Goal: Task Accomplishment & Management: Manage account settings

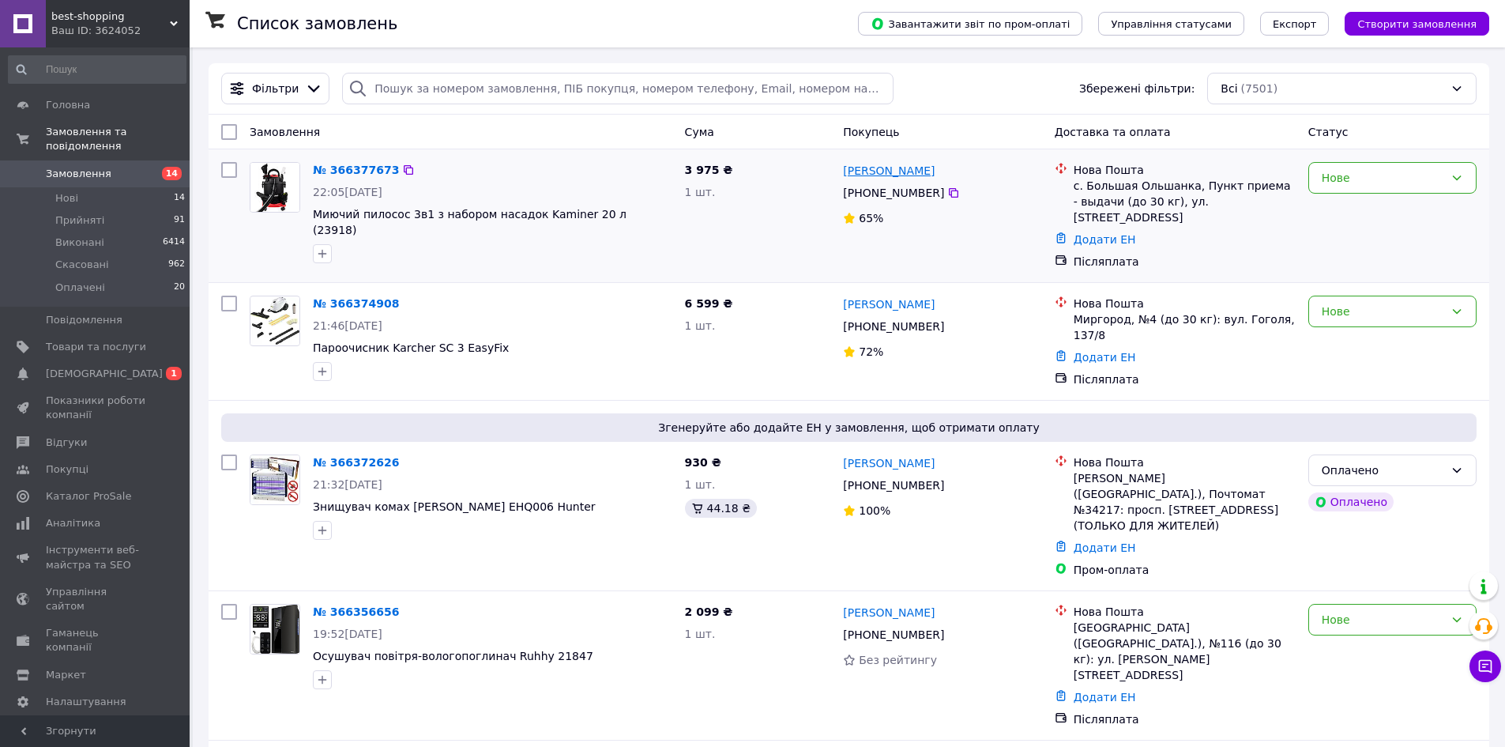
click at [859, 174] on link "Богдан Гричок" at bounding box center [889, 171] width 92 height 16
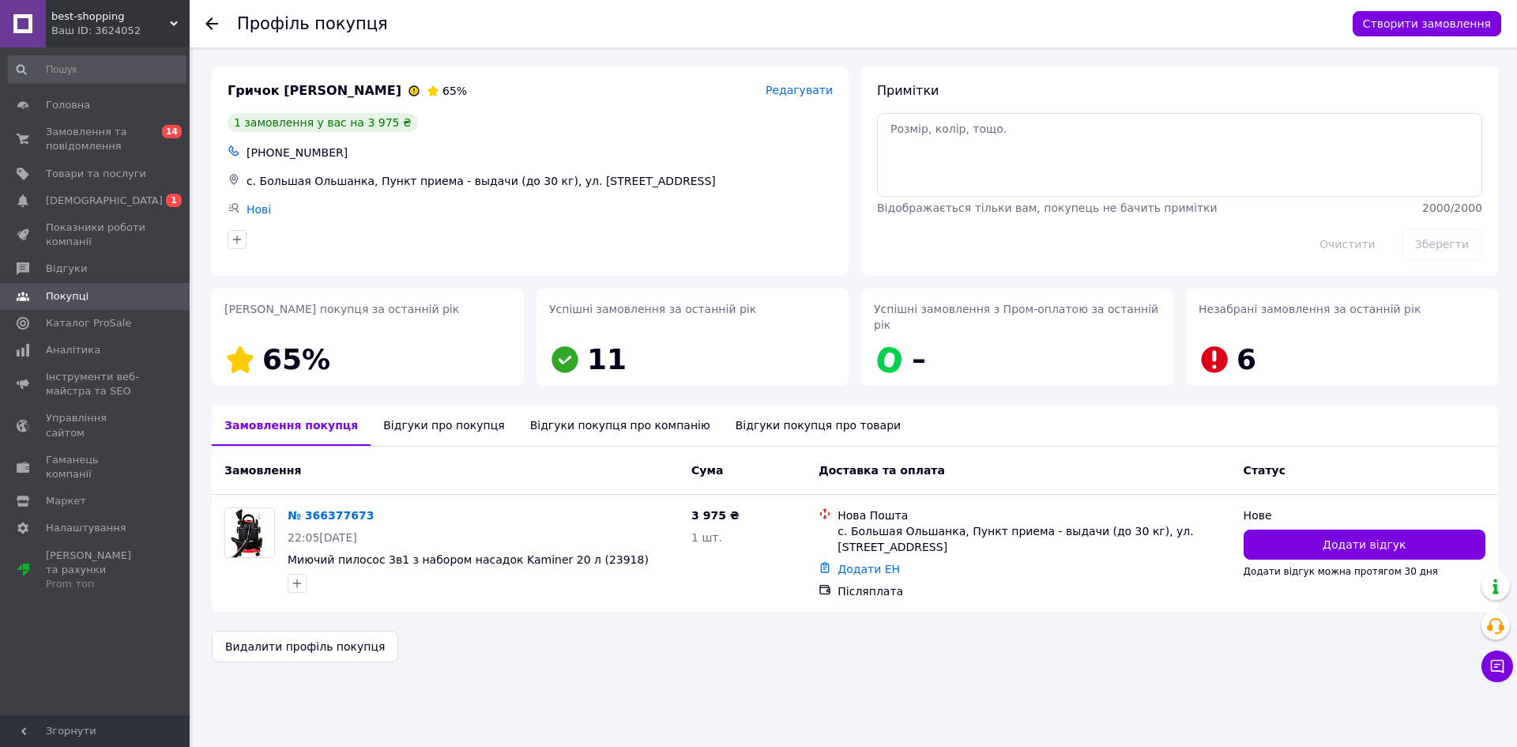
click at [442, 408] on div "Відгуки про покупця" at bounding box center [444, 424] width 146 height 41
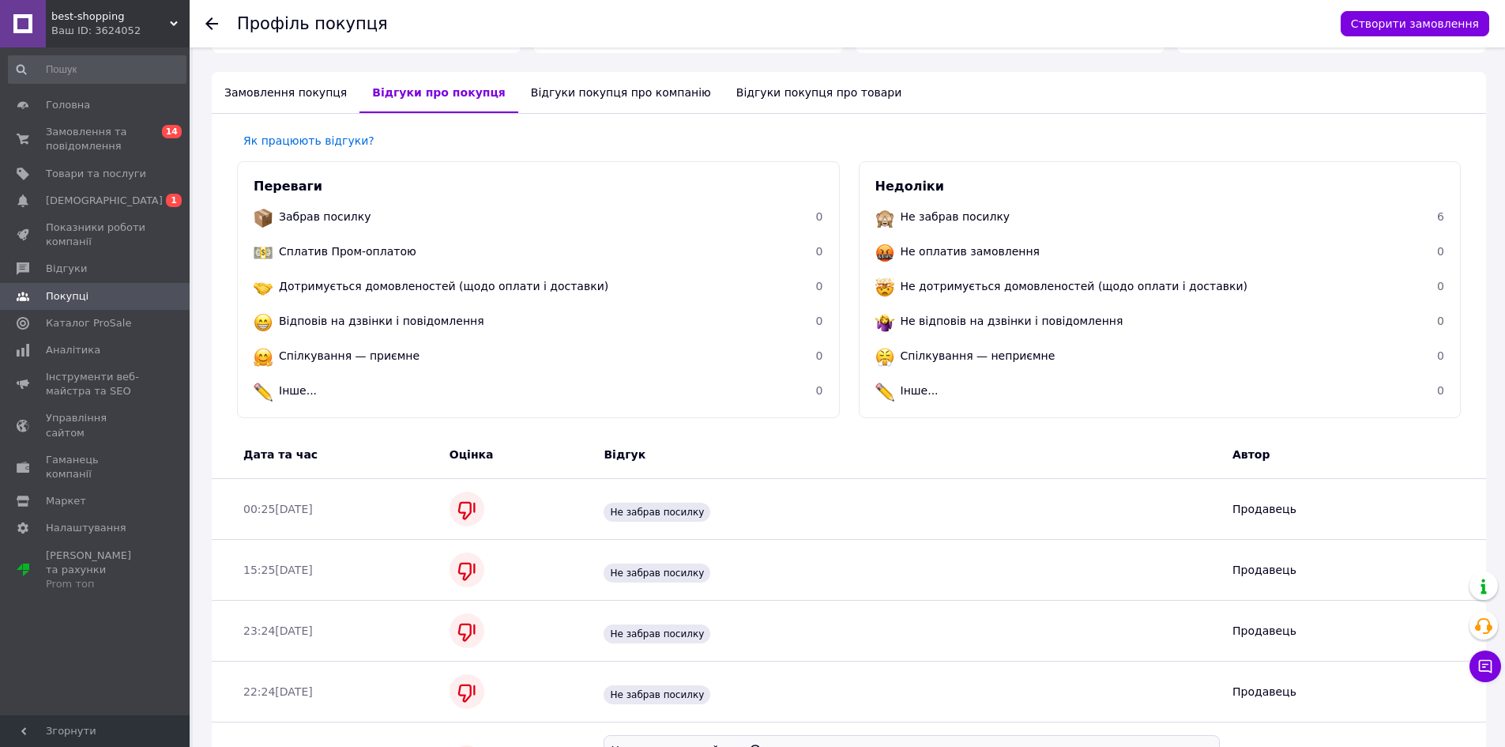
scroll to position [211, 0]
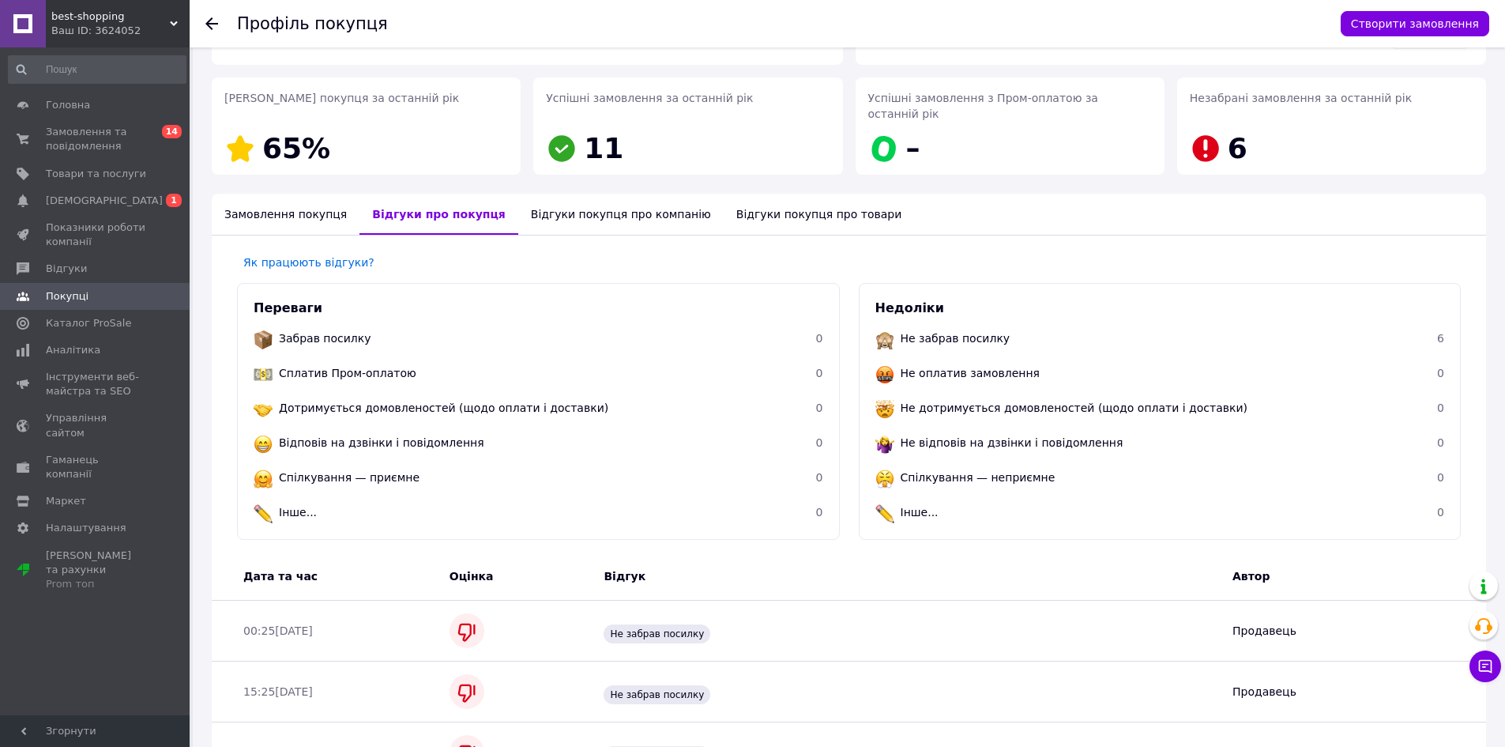
click at [563, 205] on div "Відгуки покупця про компанію" at bounding box center [620, 214] width 205 height 41
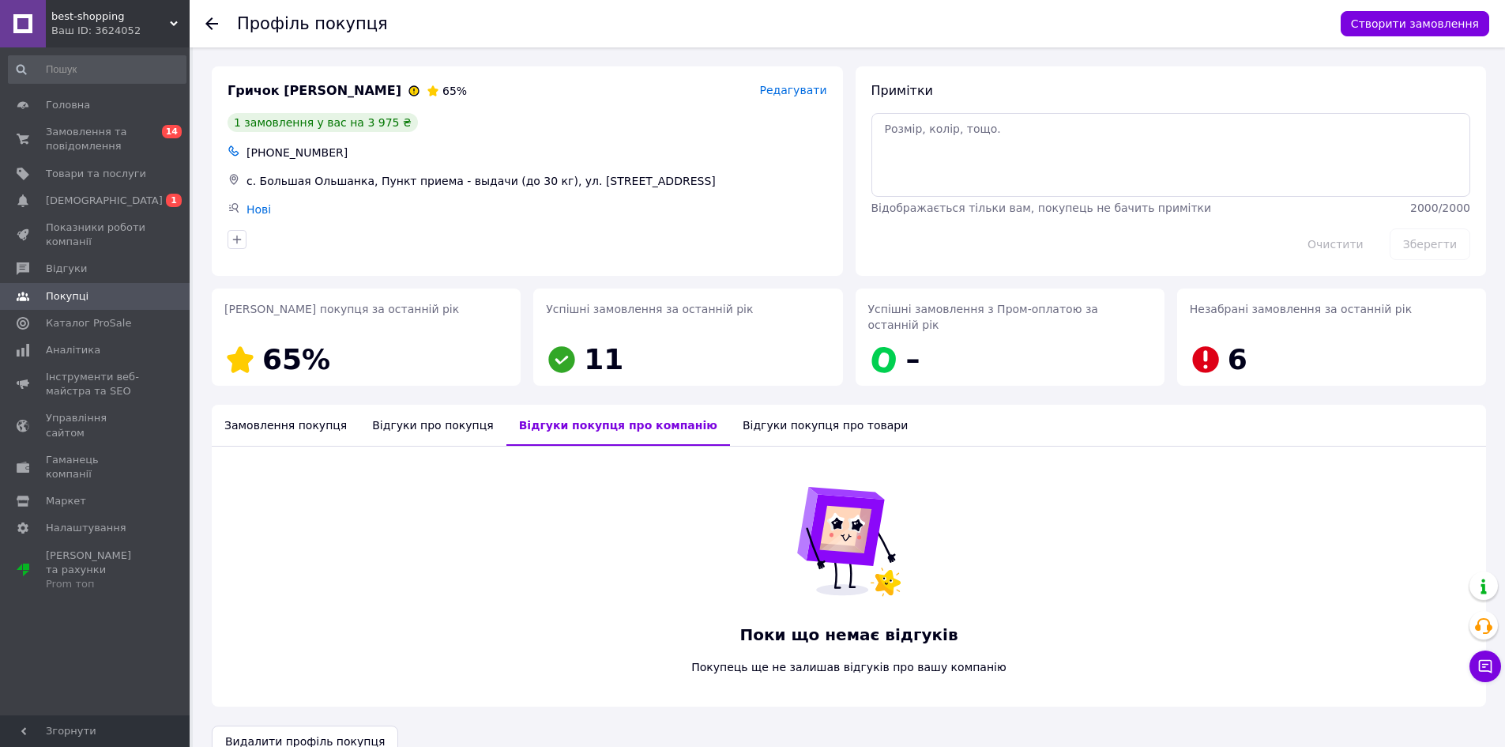
click at [769, 410] on div "Відгуки покупця про товари" at bounding box center [825, 424] width 190 height 41
click at [301, 415] on div "Замовлення покупця" at bounding box center [286, 424] width 148 height 41
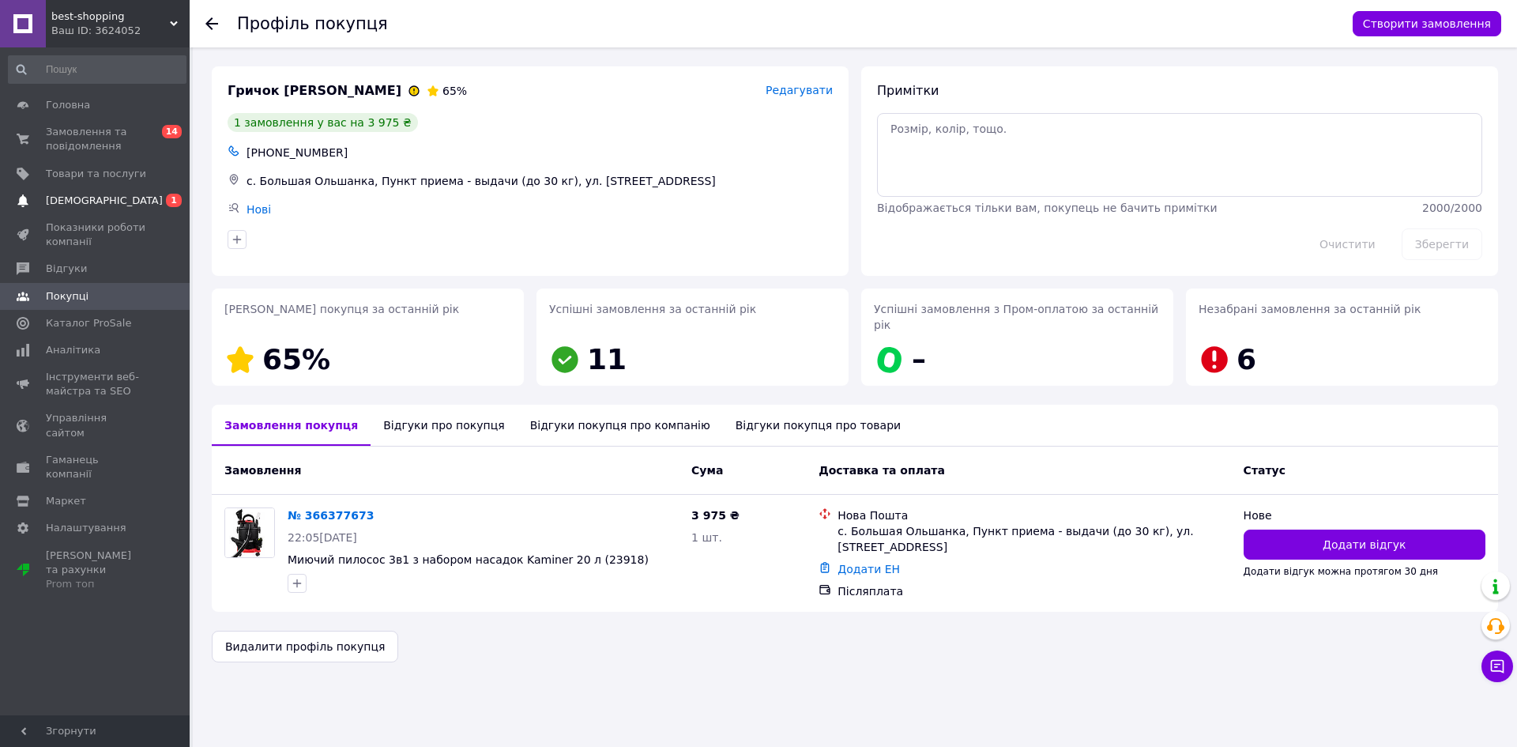
click at [70, 196] on span "[DEMOGRAPHIC_DATA]" at bounding box center [104, 201] width 117 height 14
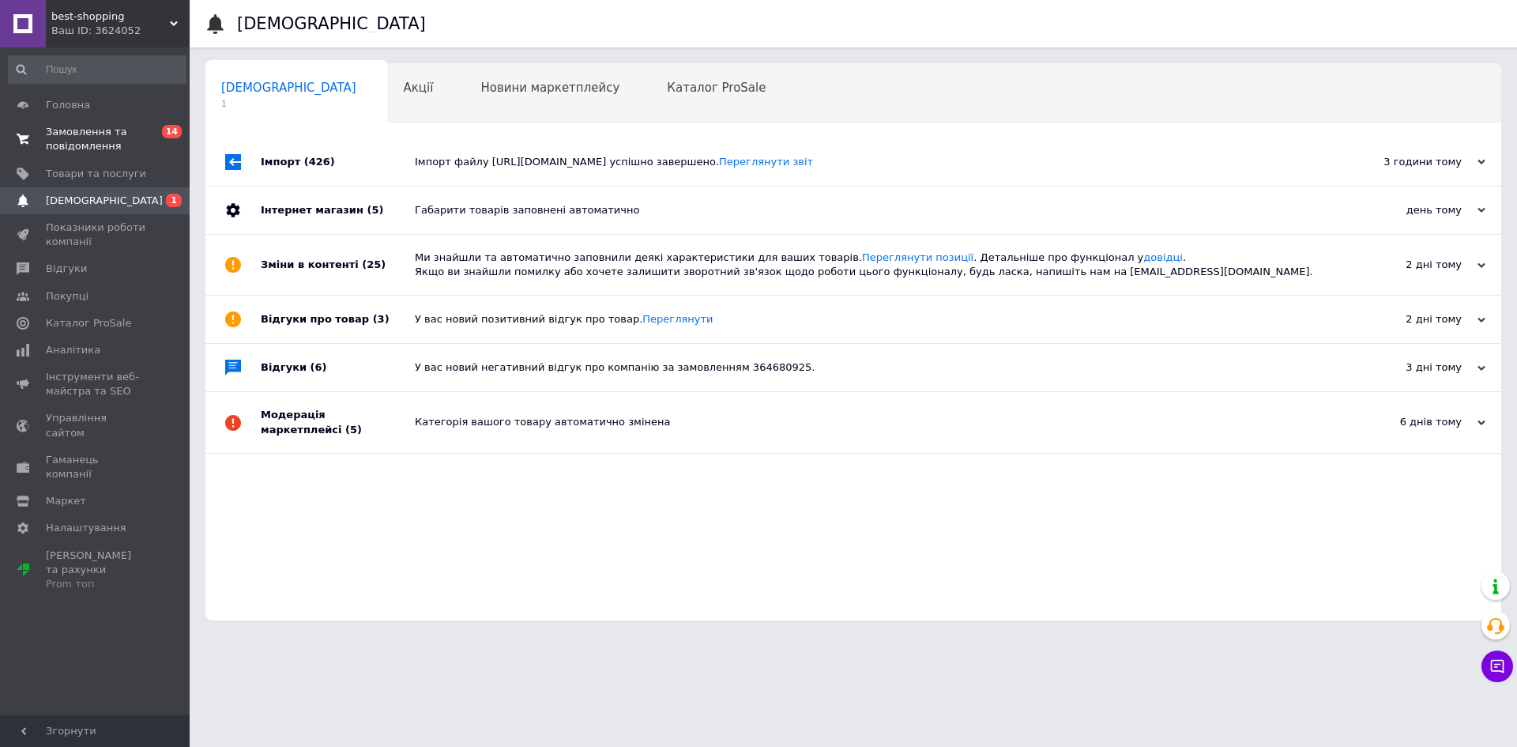
click at [77, 134] on span "Замовлення та повідомлення" at bounding box center [96, 139] width 100 height 28
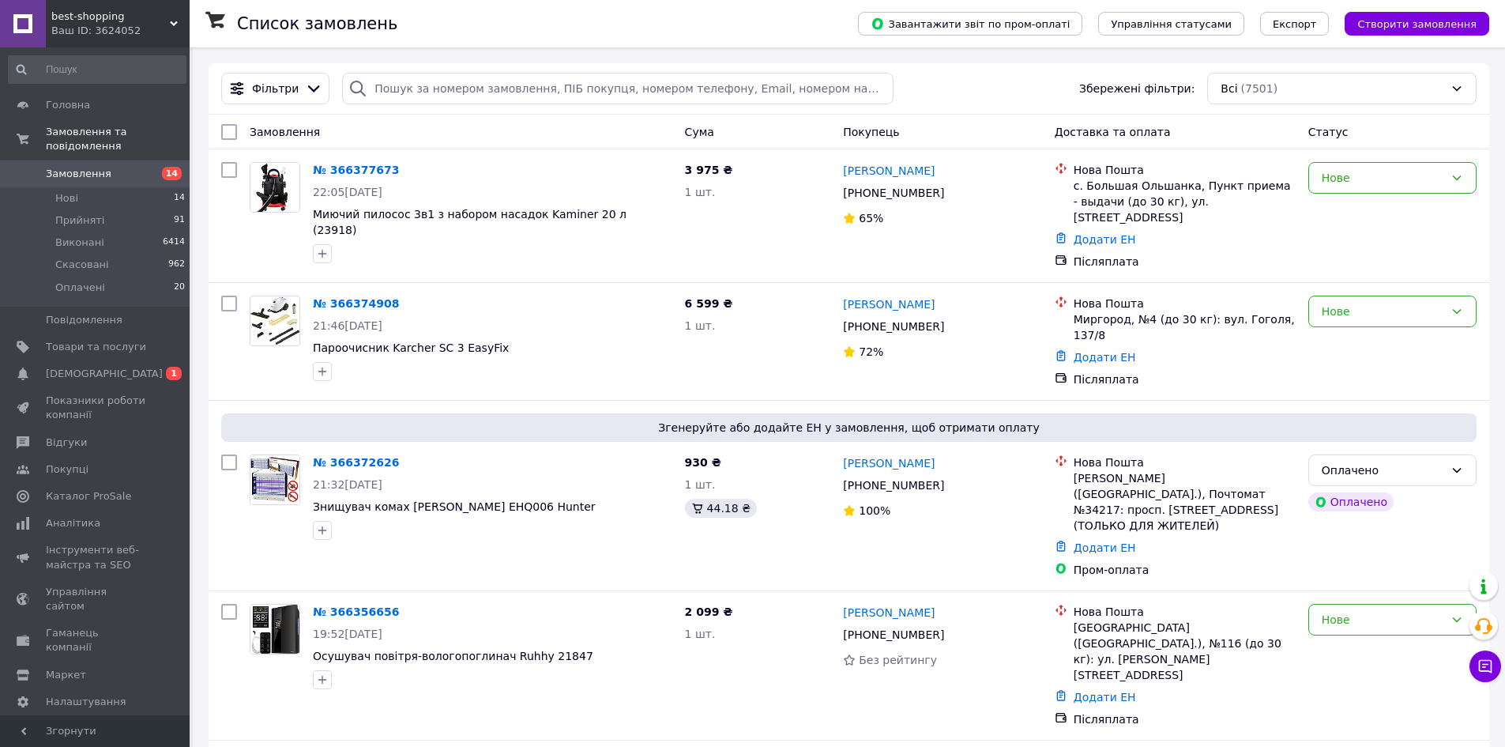
click at [88, 160] on link "Замовлення 14" at bounding box center [97, 173] width 194 height 27
click at [70, 367] on span "[DEMOGRAPHIC_DATA]" at bounding box center [104, 374] width 117 height 14
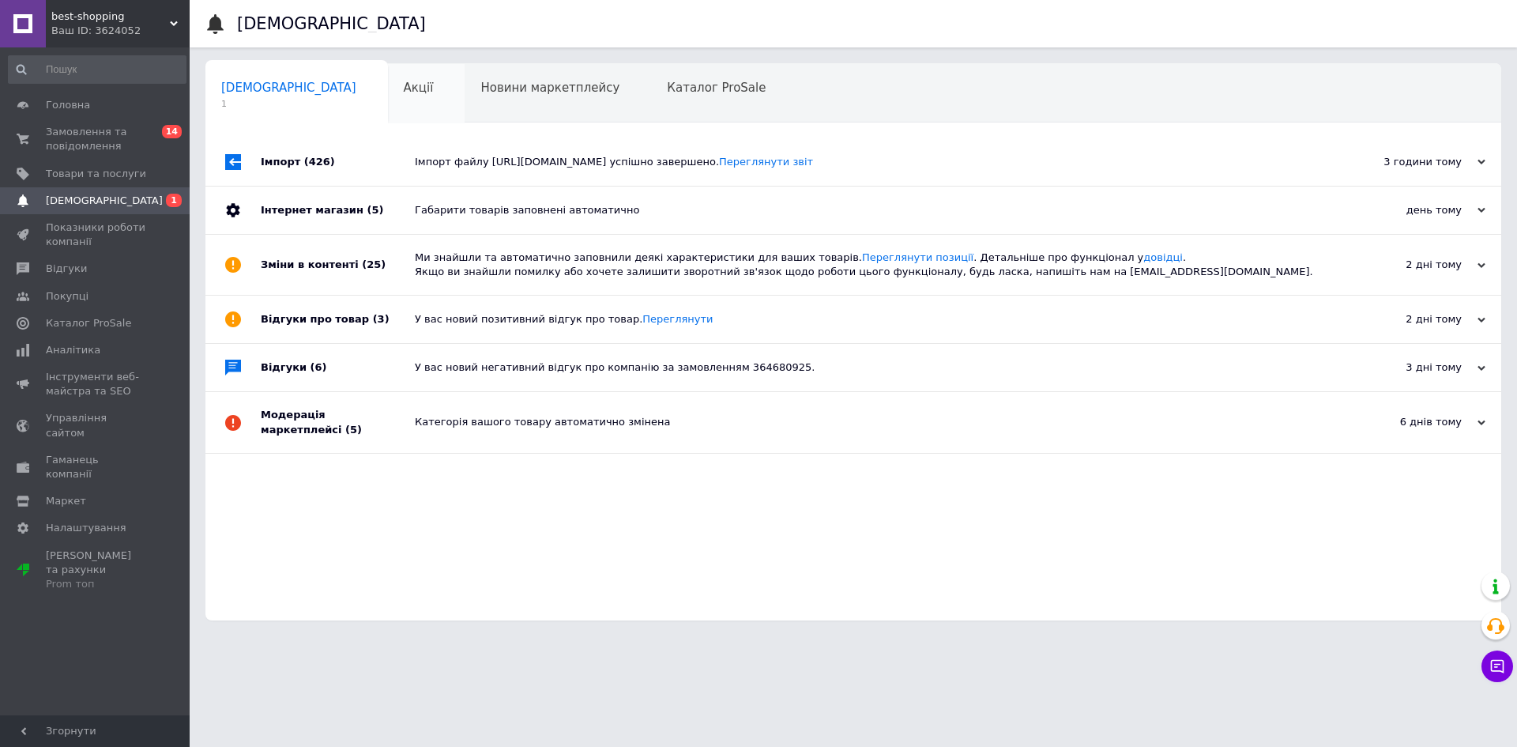
click at [388, 84] on div "Акції 0" at bounding box center [426, 94] width 77 height 60
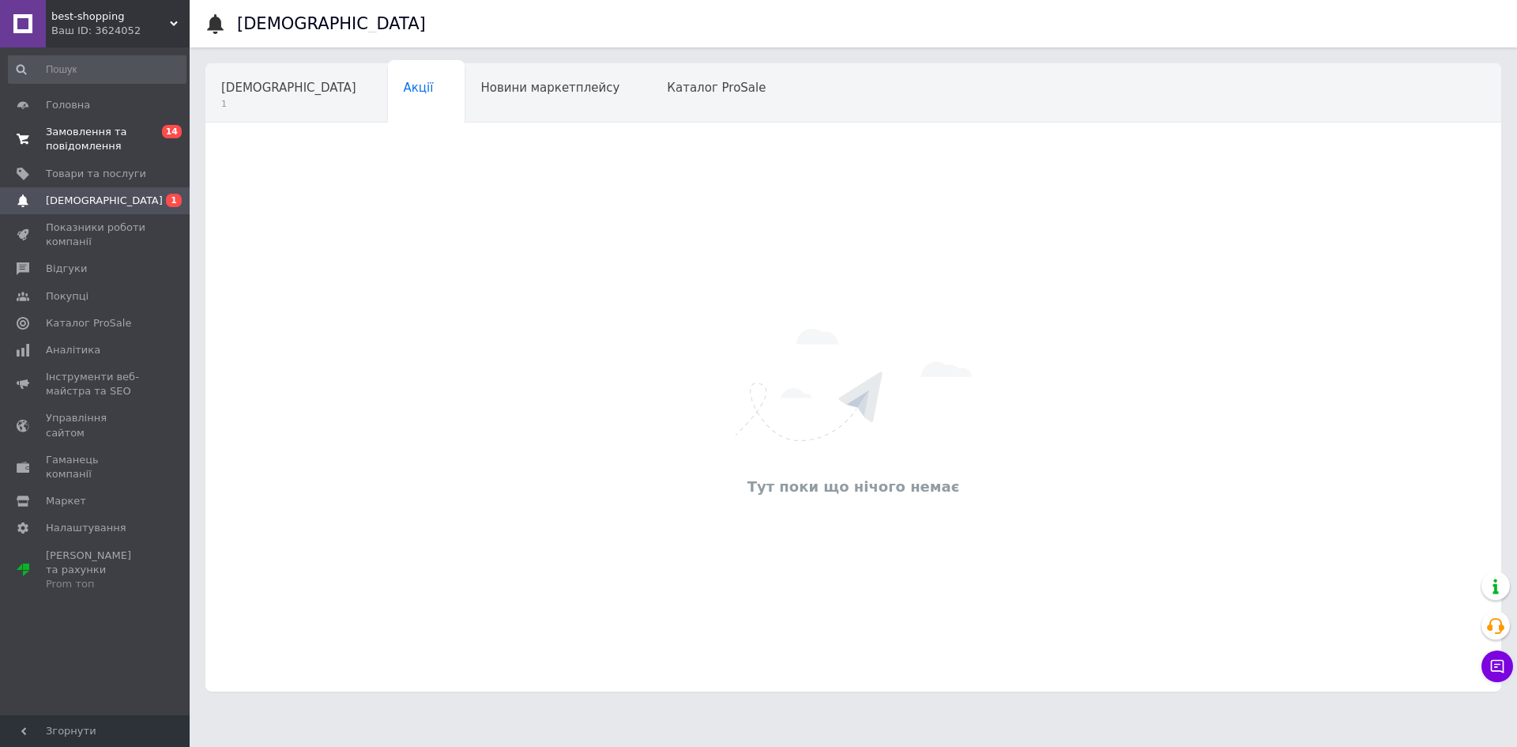
click at [63, 144] on span "Замовлення та повідомлення" at bounding box center [96, 139] width 100 height 28
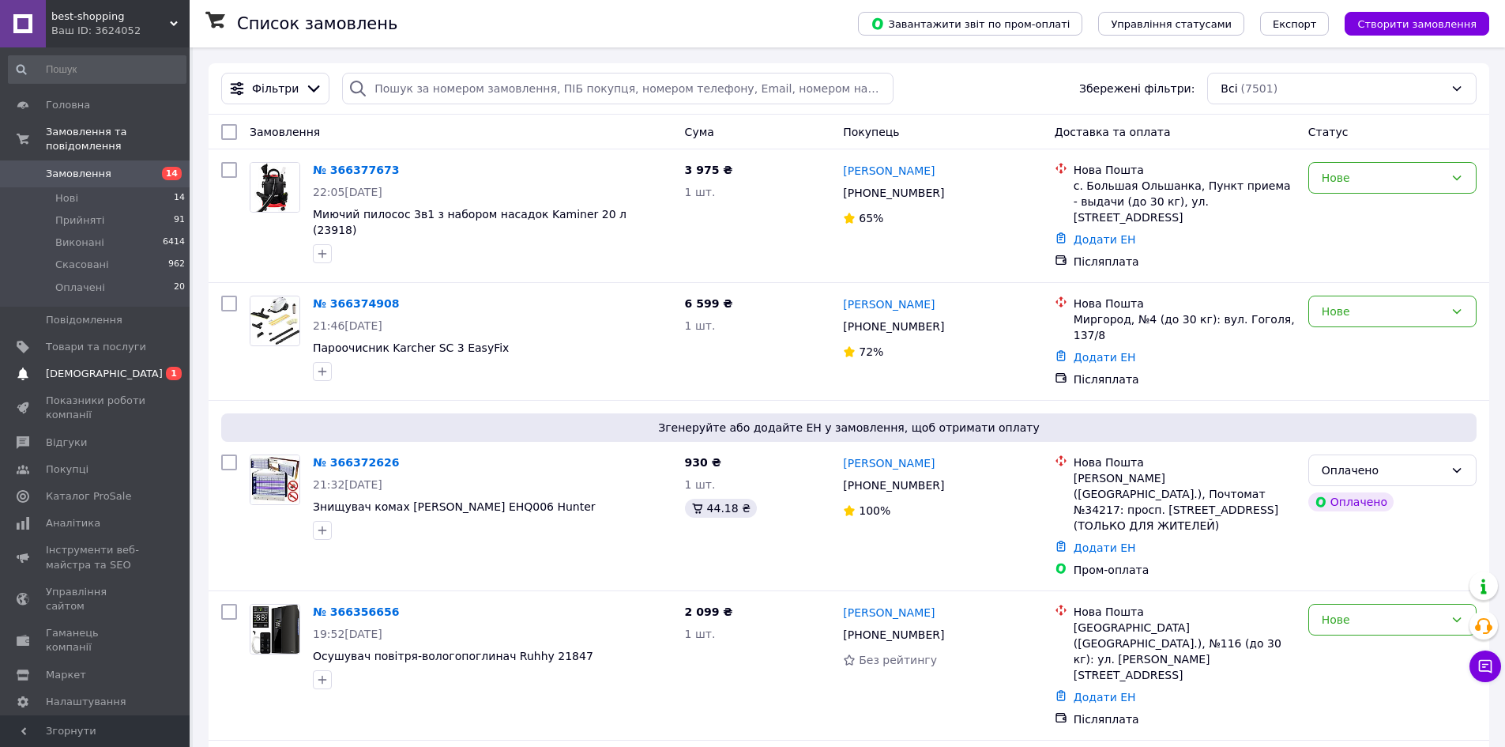
click at [90, 367] on span "[DEMOGRAPHIC_DATA]" at bounding box center [104, 374] width 117 height 14
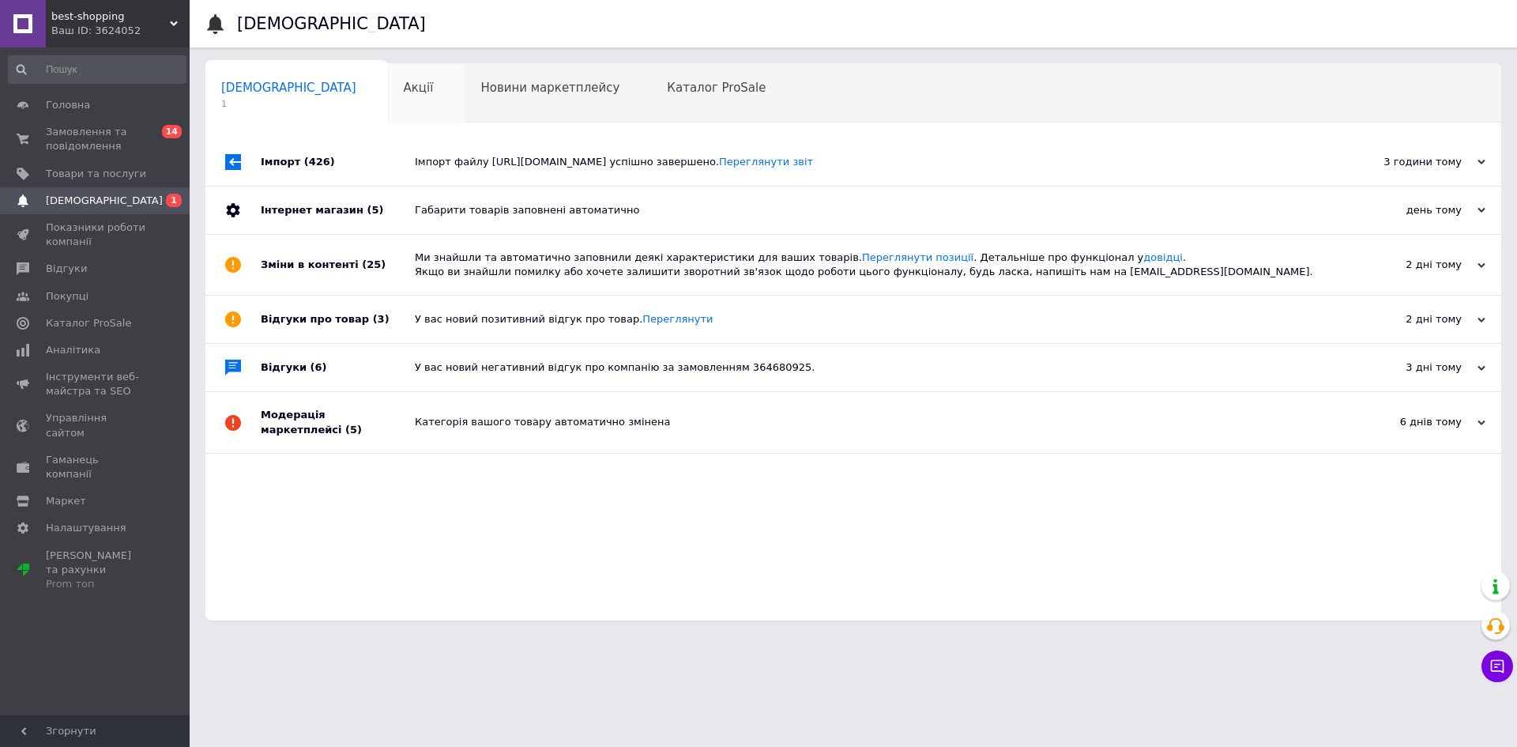
click at [388, 79] on div "Акції 0" at bounding box center [426, 94] width 77 height 60
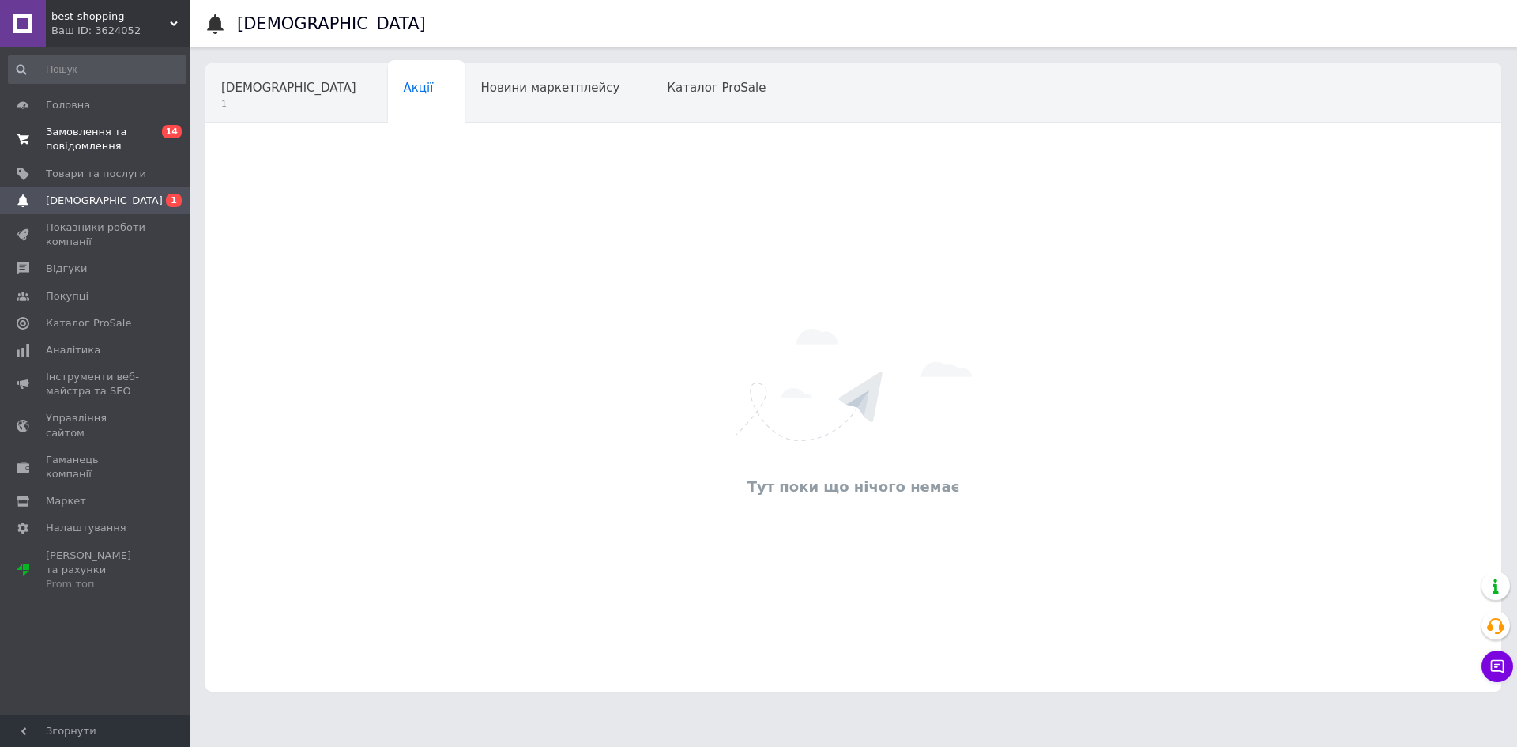
click at [99, 137] on span "Замовлення та повідомлення" at bounding box center [96, 139] width 100 height 28
